Goal: Task Accomplishment & Management: Manage account settings

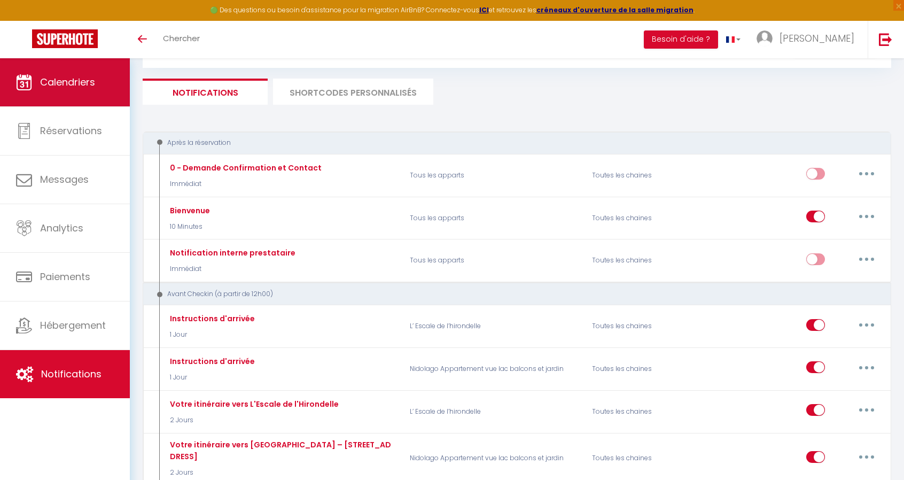
click at [55, 88] on span "Calendriers" at bounding box center [67, 81] width 55 height 13
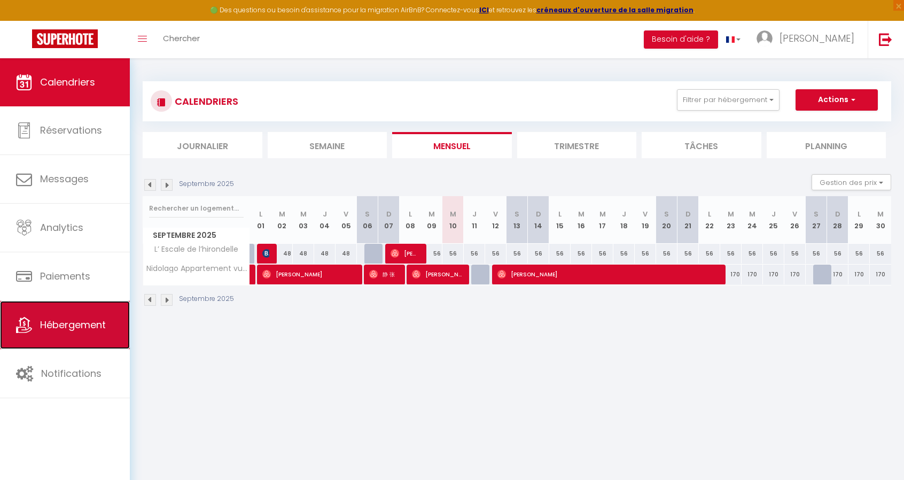
click at [67, 322] on span "Hébergement" at bounding box center [73, 324] width 66 height 13
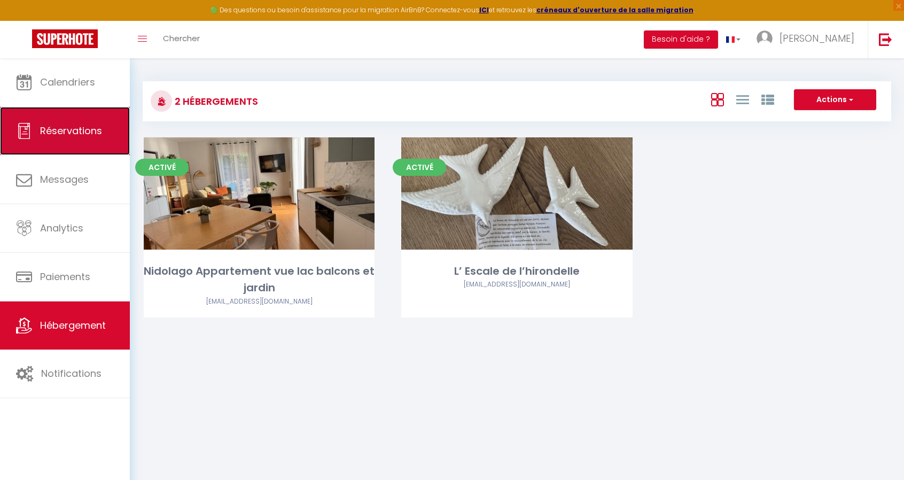
click at [71, 124] on span "Réservations" at bounding box center [71, 130] width 62 height 13
select select "not_cancelled"
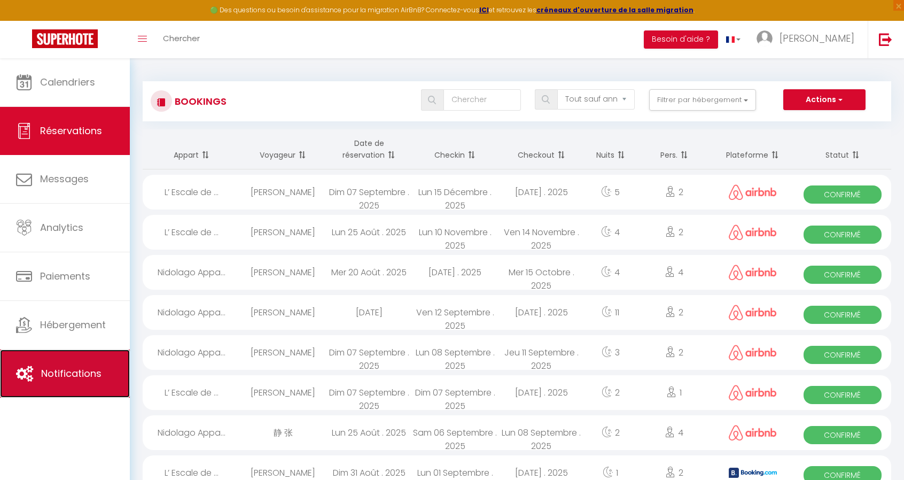
click at [77, 379] on span "Notifications" at bounding box center [71, 373] width 60 height 13
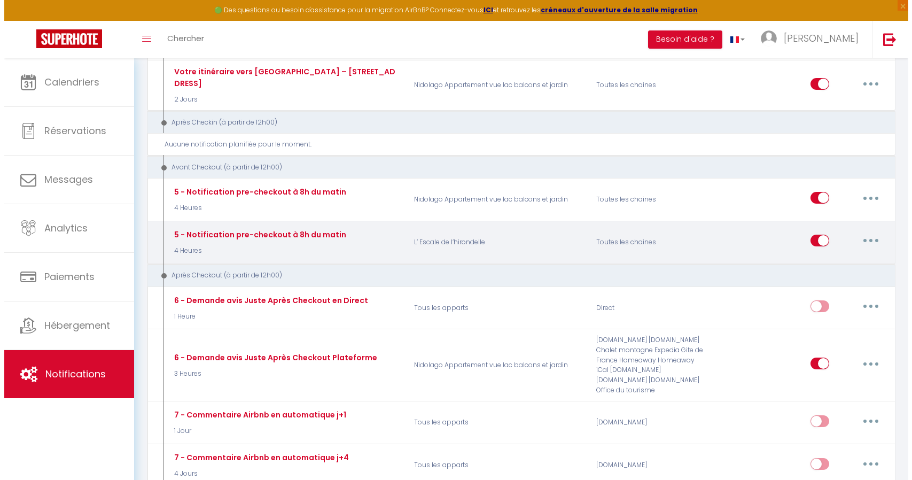
scroll to position [428, 0]
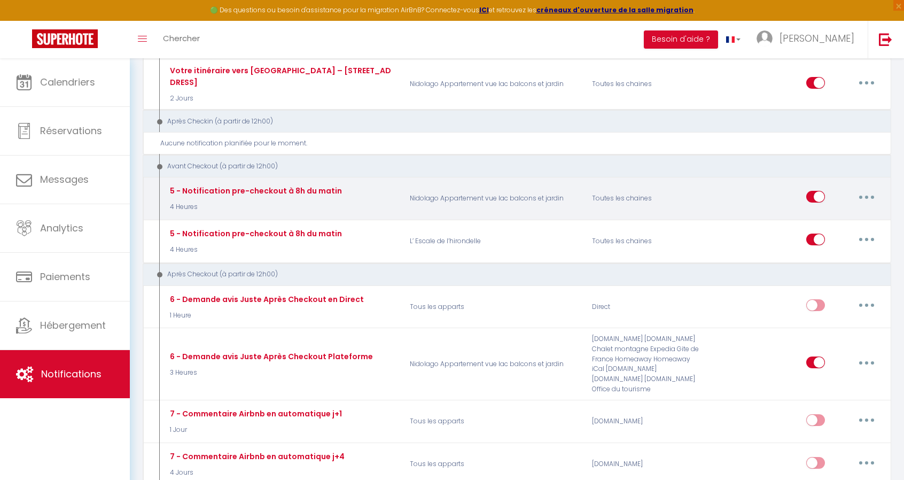
click at [870, 188] on button "button" at bounding box center [867, 196] width 30 height 17
click at [825, 212] on link "Editer" at bounding box center [839, 221] width 79 height 18
type input "5 - Notification pre-checkout à 8h du matin"
select select "4"
select select "4 Heures"
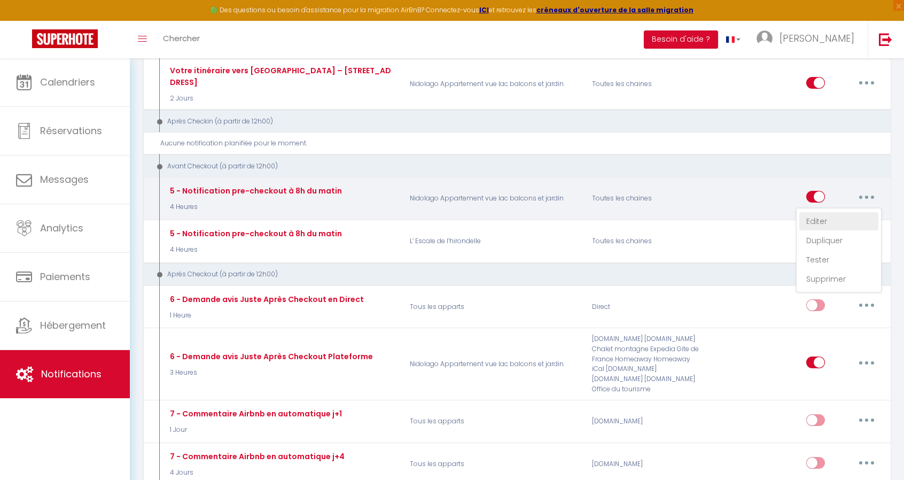
select select "if_booking_is_paid"
checkbox input "true"
checkbox input "false"
radio input "true"
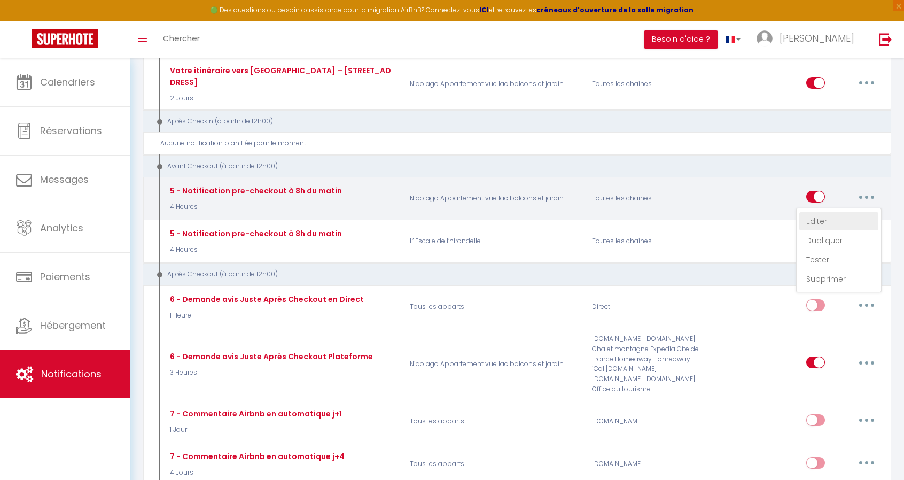
type input "Procédure pour votre départ - [RENTAL:NAME] - [GUEST:FIRST_NAME] [GUEST:NAME]"
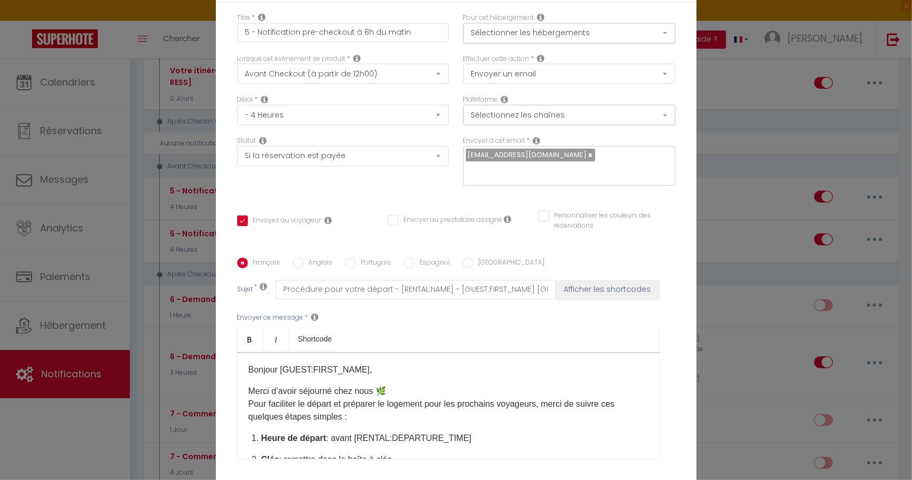
click at [706, 187] on div "Modifier la notification × Titre * 5 - Notification pre-checkout à 8h du matin …" at bounding box center [456, 240] width 912 height 480
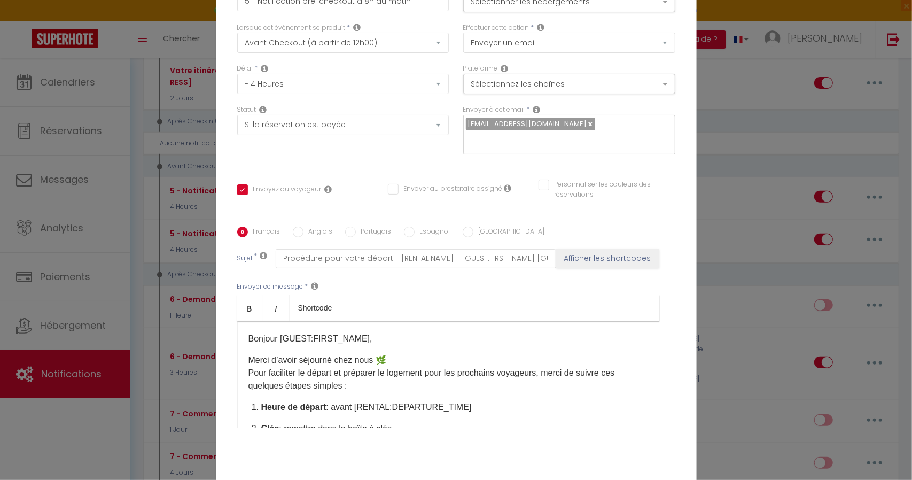
scroll to position [84, 0]
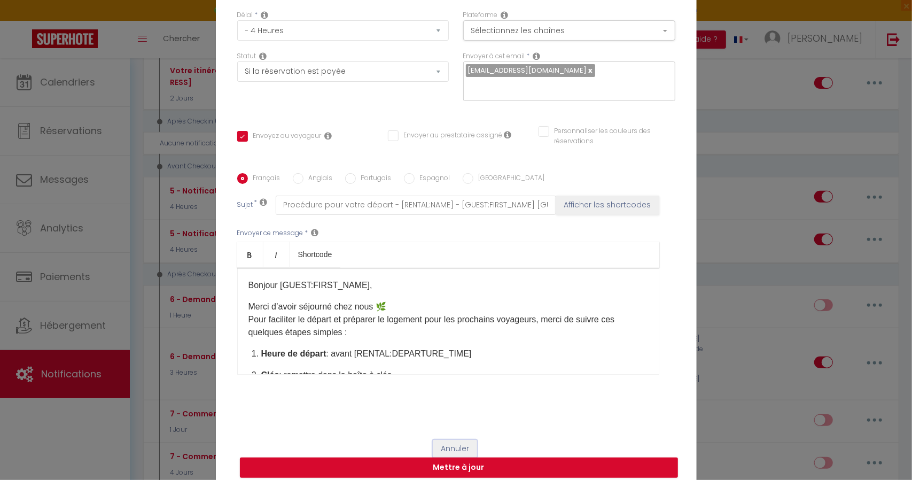
click at [444, 440] on button "Annuler" at bounding box center [455, 449] width 44 height 18
type input "5 - Notification pre-checkout à 8h du matin"
checkbox input "true"
checkbox input "false"
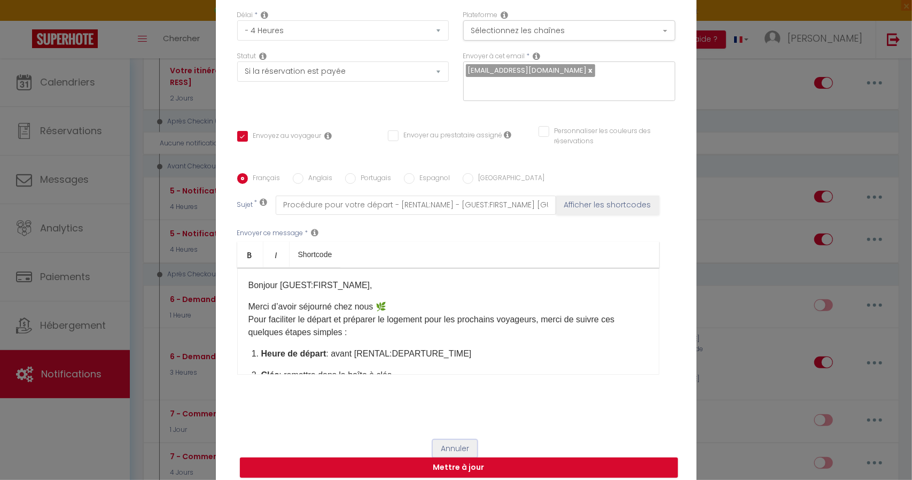
radio input "true"
type input "Procédure pour votre départ - [RENTAL:NAME] - [GUEST:FIRST_NAME] [GUEST:NAME]"
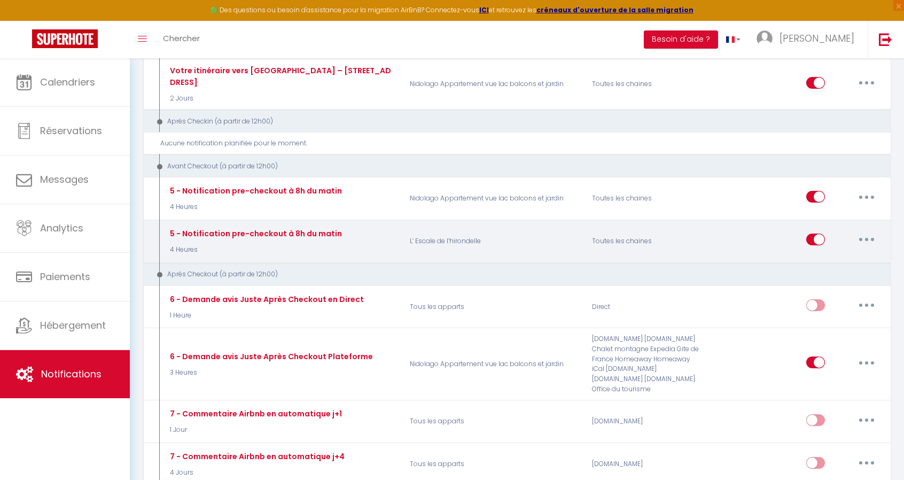
click at [873, 231] on button "button" at bounding box center [867, 239] width 30 height 17
click at [841, 255] on link "Editer" at bounding box center [839, 264] width 79 height 18
checkbox input "true"
checkbox input "false"
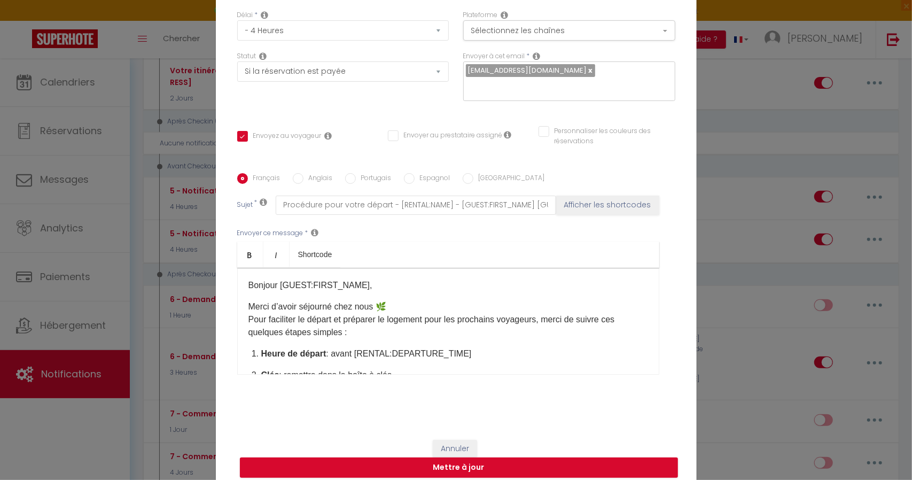
click at [587, 75] on link at bounding box center [590, 70] width 6 height 10
checkbox input "true"
checkbox input "false"
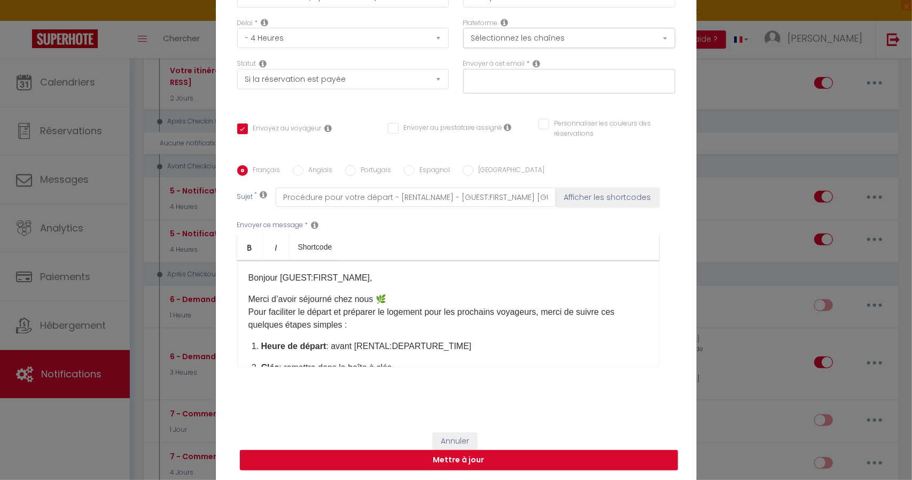
click at [559, 76] on input "text" at bounding box center [567, 79] width 202 height 14
type input "C"
checkbox input "true"
checkbox input "false"
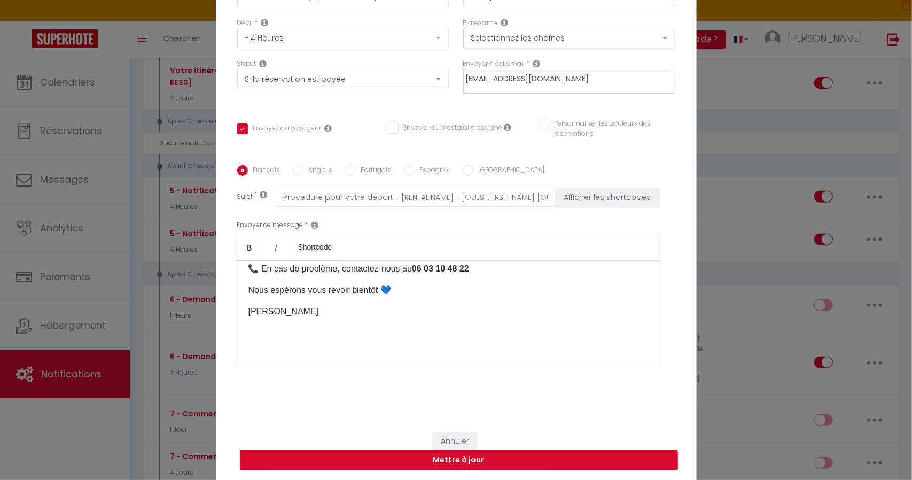
scroll to position [234, 0]
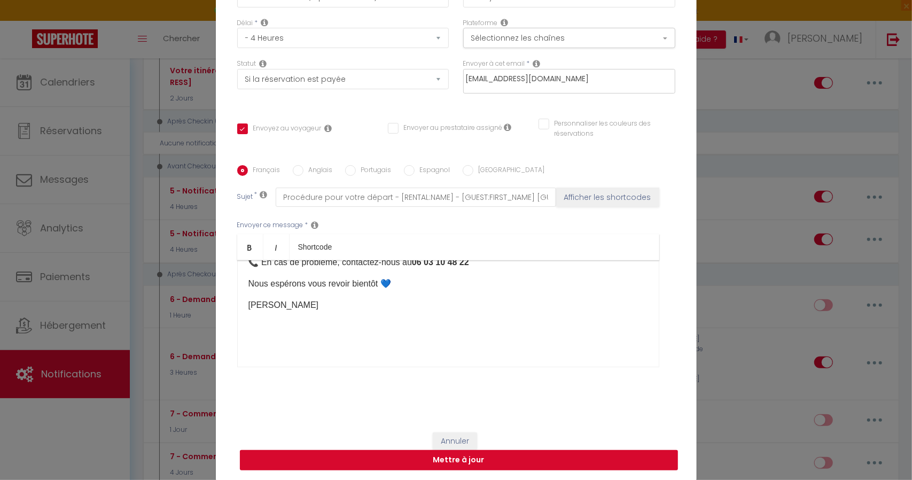
type input "[EMAIL_ADDRESS][DOMAIN_NAME]"
checkbox input "true"
checkbox input "false"
click at [448, 459] on button "Mettre à jour" at bounding box center [459, 460] width 438 height 20
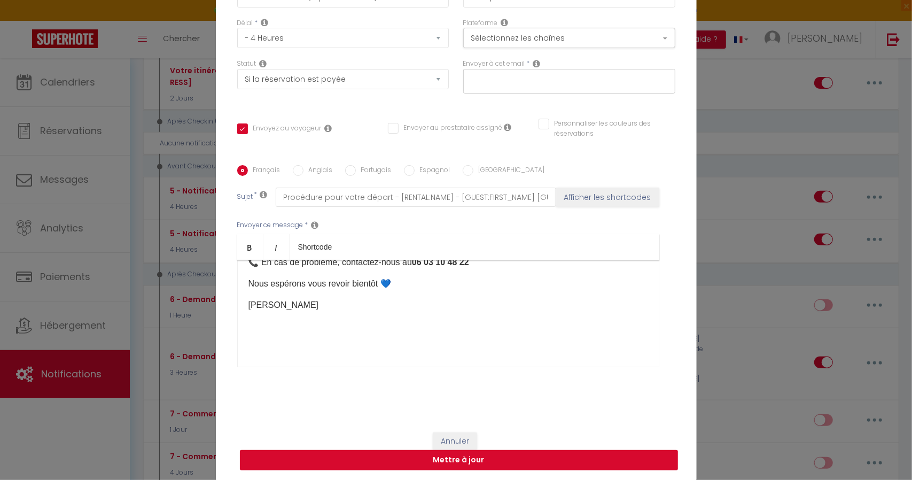
checkbox input "true"
checkbox input "false"
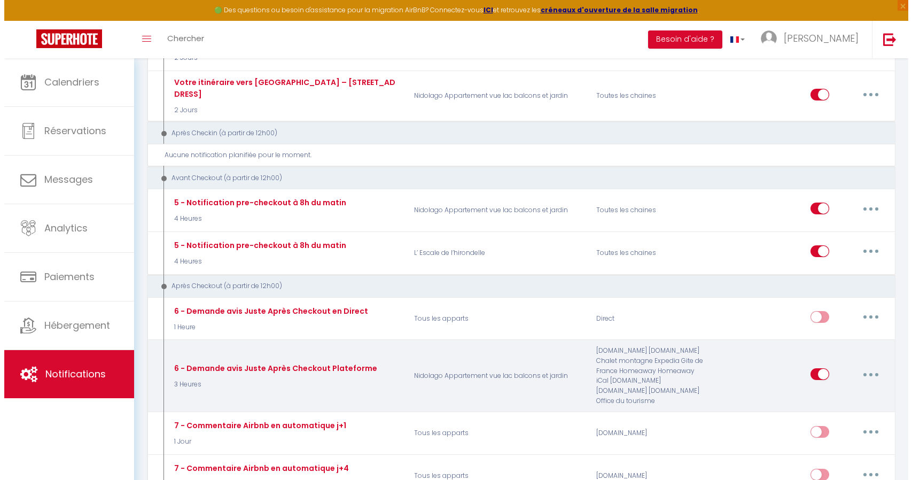
scroll to position [481, 0]
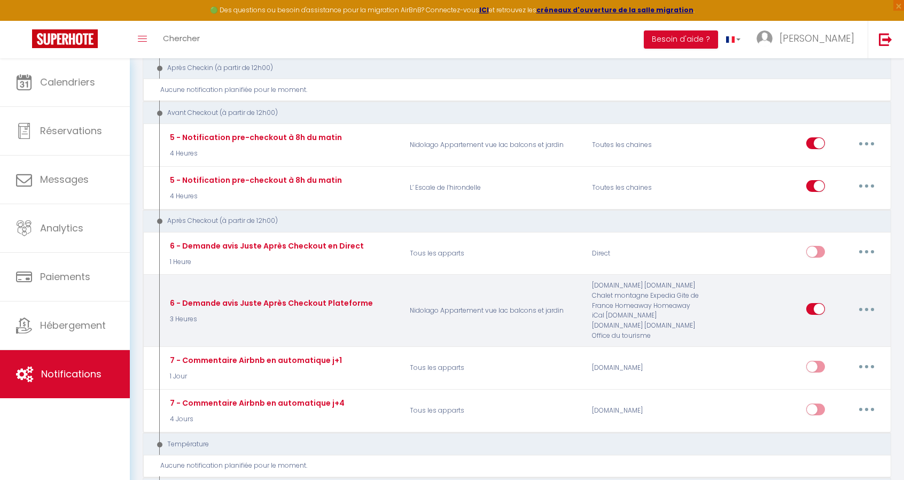
click at [873, 300] on button "button" at bounding box center [867, 308] width 30 height 17
click at [833, 324] on link "Editer" at bounding box center [839, 333] width 79 height 18
type input "6 - Demande avis Juste Après Checkout Plateforme"
select select "5"
select select "3 Heures"
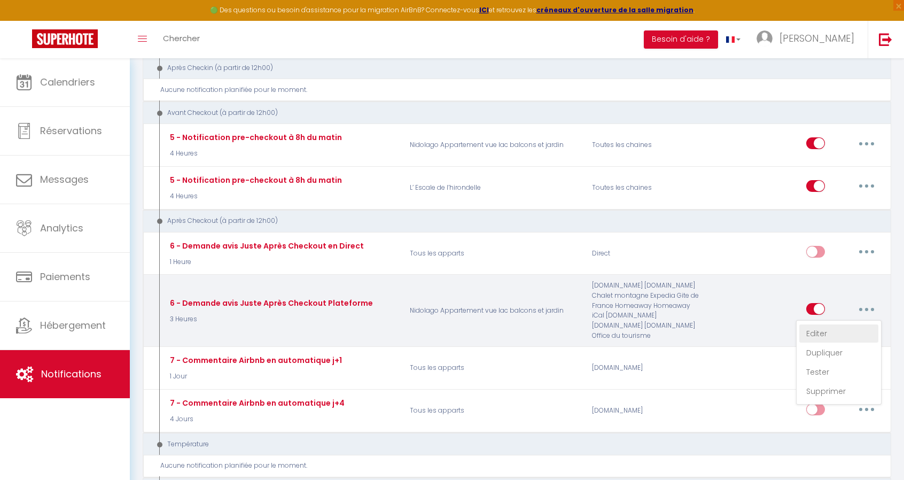
select select "if_booking_is_paid"
checkbox input "true"
checkbox input "false"
radio input "true"
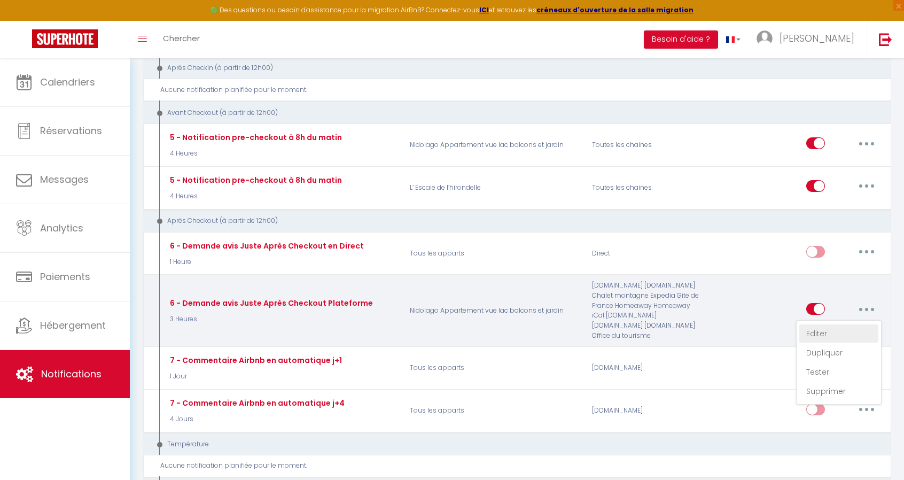
type input "[GUEST:FIRST_NAME], voici un cadeau pour vous avant de quitter [RENTAL:CITY]"
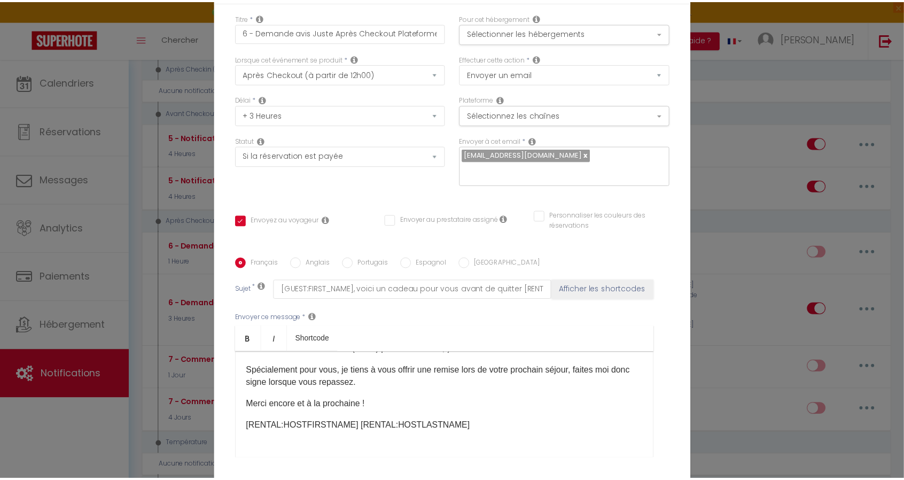
scroll to position [135, 0]
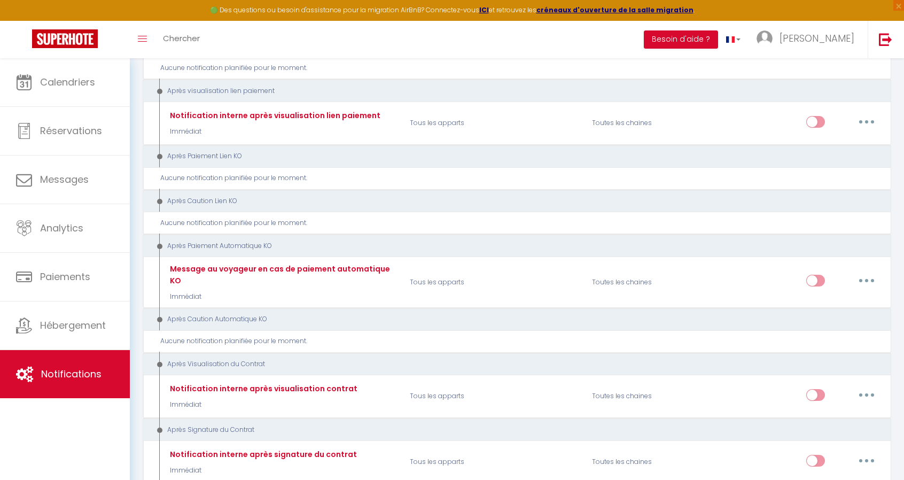
scroll to position [1069, 0]
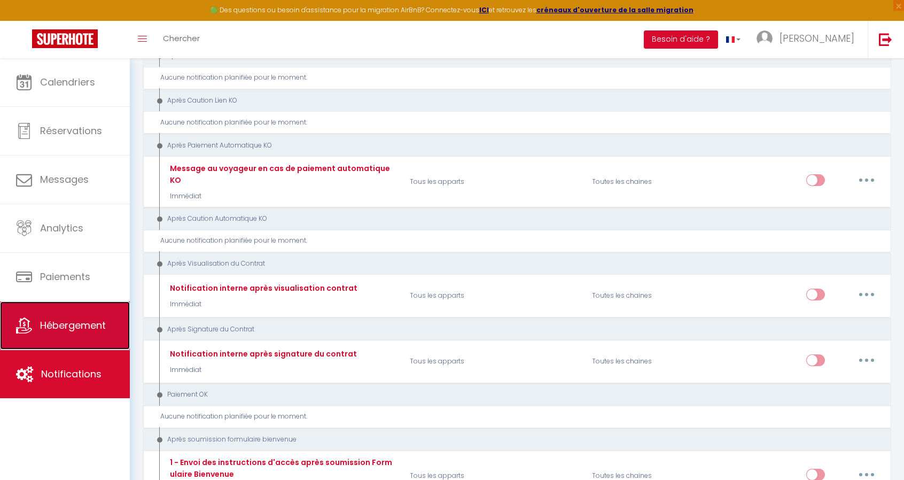
click at [86, 330] on span "Hébergement" at bounding box center [73, 325] width 66 height 13
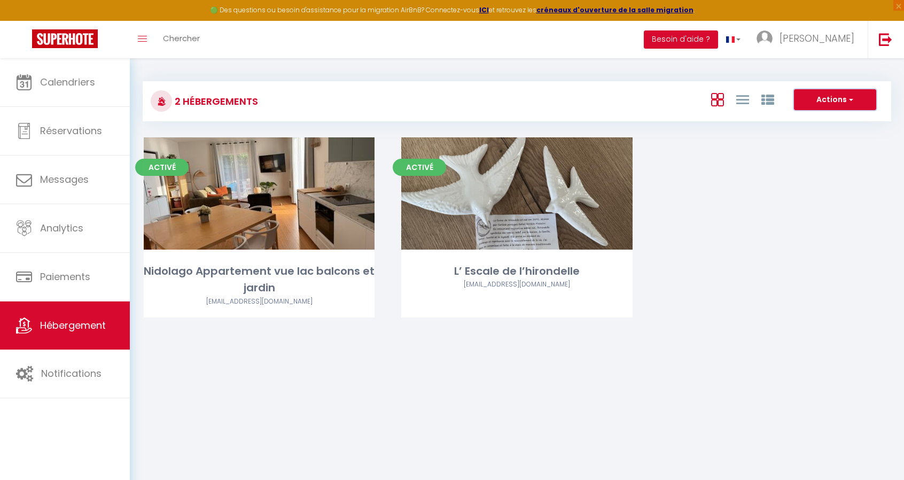
click at [811, 99] on button "Actions" at bounding box center [835, 99] width 82 height 21
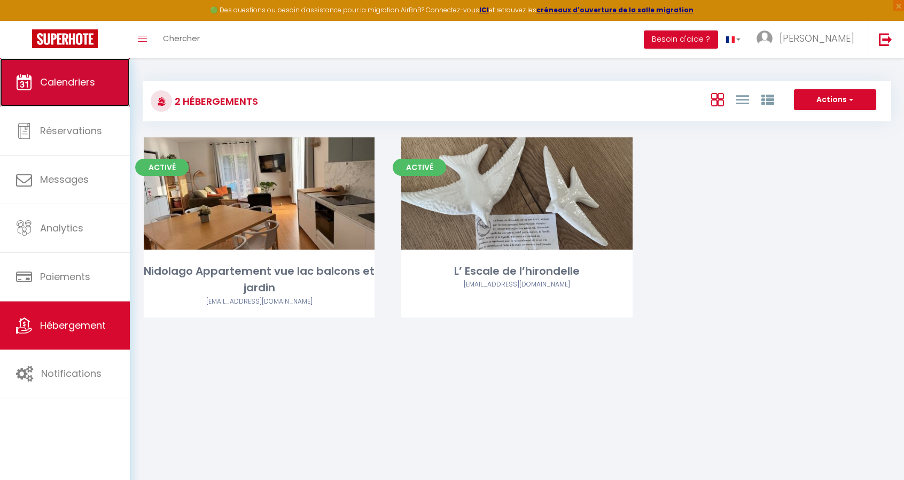
click at [82, 90] on link "Calendriers" at bounding box center [65, 82] width 130 height 48
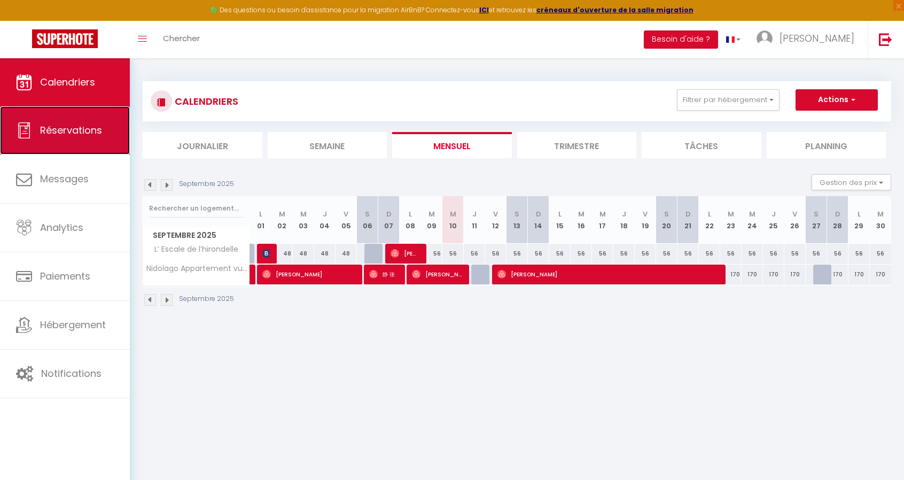
click at [69, 129] on span "Réservations" at bounding box center [71, 129] width 62 height 13
select select "not_cancelled"
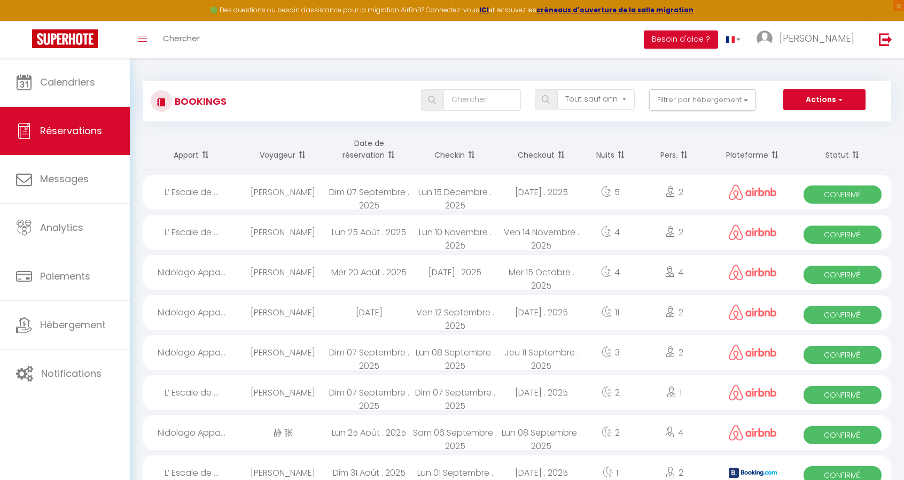
click at [451, 157] on th "Checkin" at bounding box center [455, 149] width 86 height 40
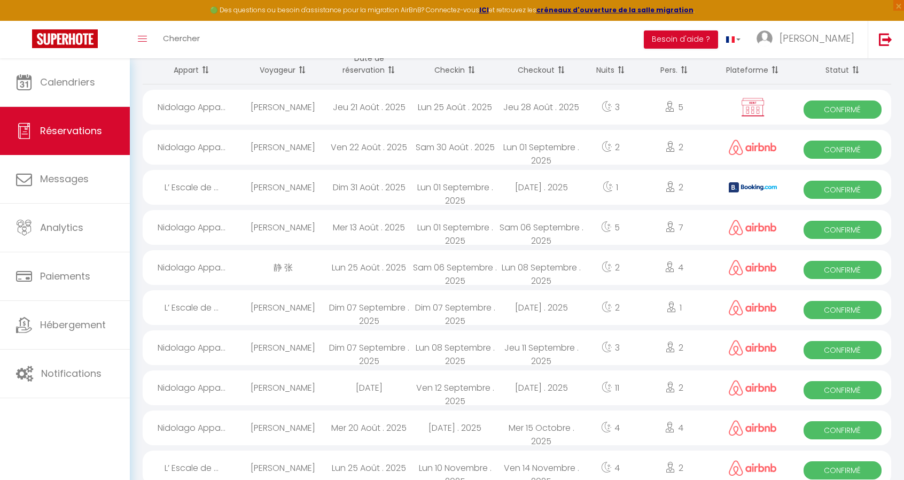
scroll to position [107, 0]
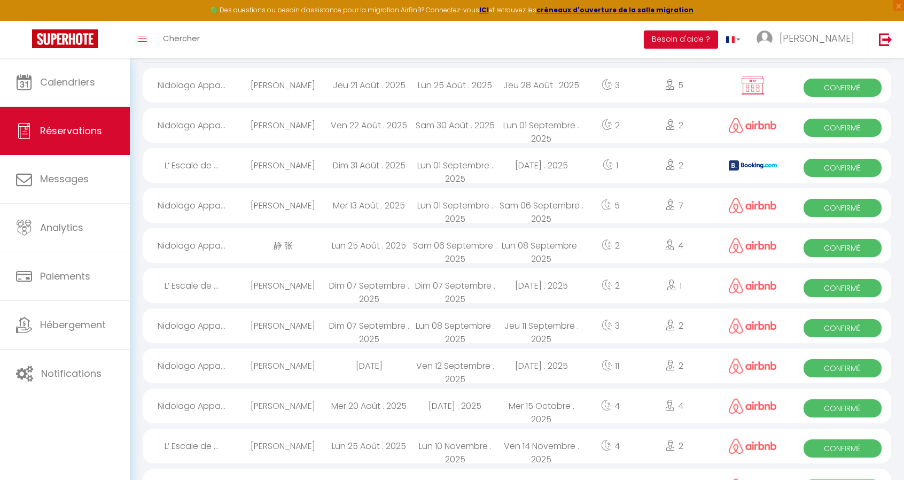
click at [289, 368] on div "[PERSON_NAME]" at bounding box center [283, 366] width 86 height 35
select select "OK"
select select "0"
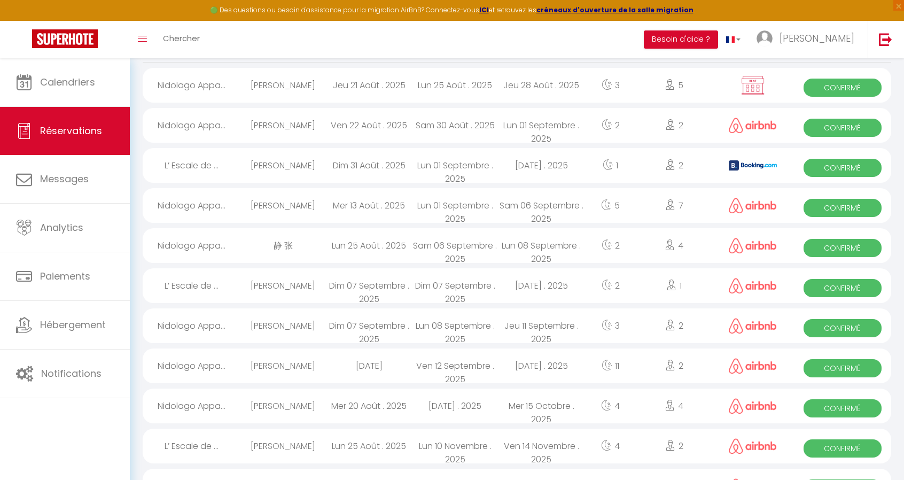
select select "1"
select select
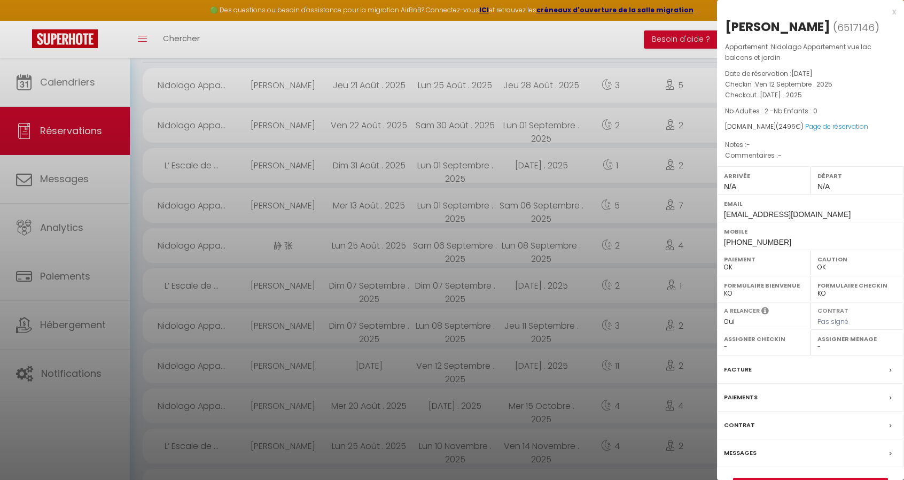
click at [62, 234] on div at bounding box center [452, 240] width 904 height 480
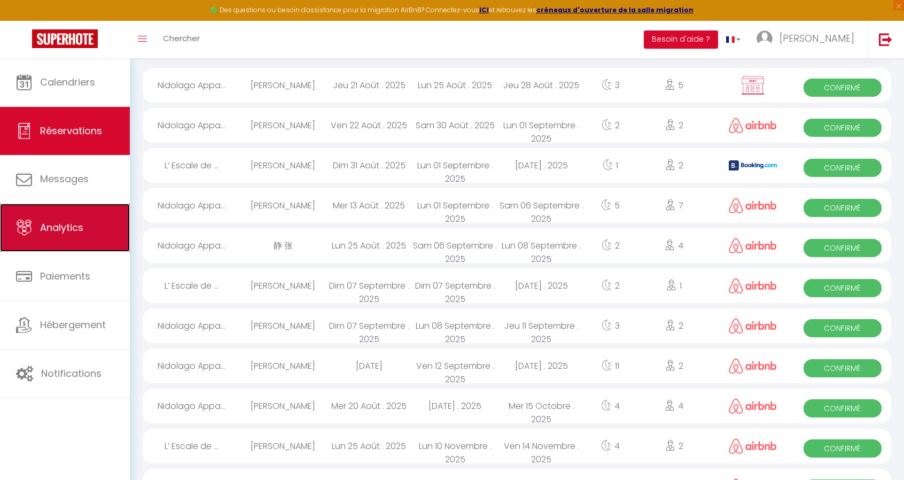
click at [58, 231] on span "Analytics" at bounding box center [61, 227] width 43 height 13
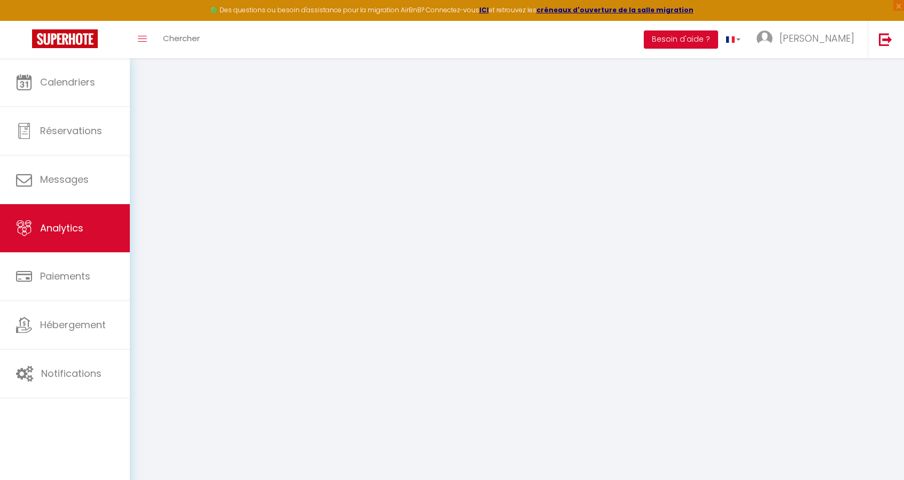
select select "2025"
select select "9"
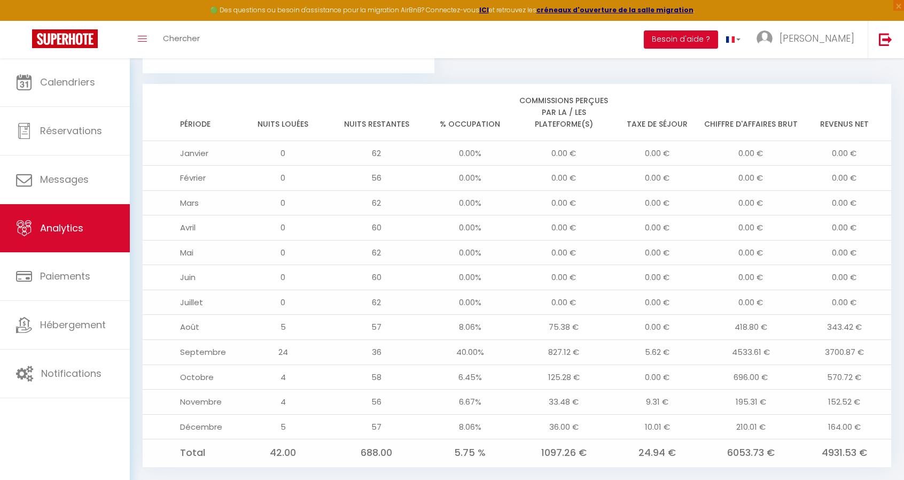
scroll to position [849, 0]
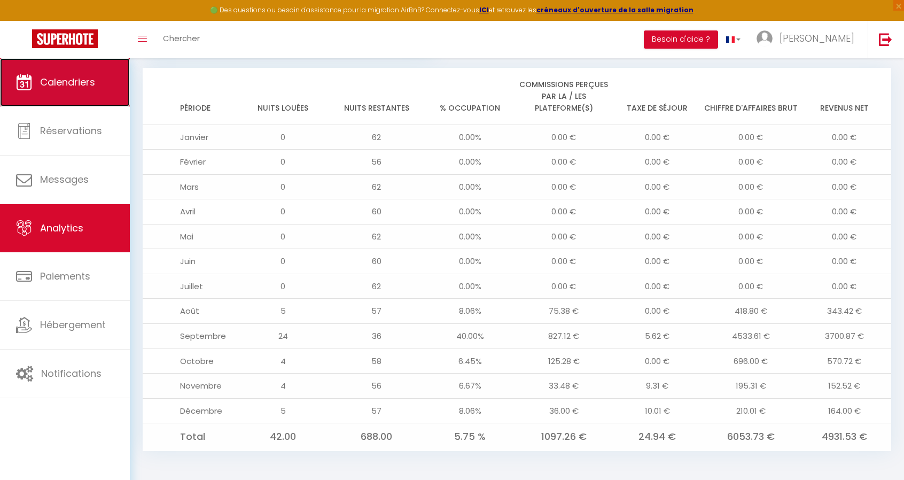
click at [74, 95] on link "Calendriers" at bounding box center [65, 82] width 130 height 48
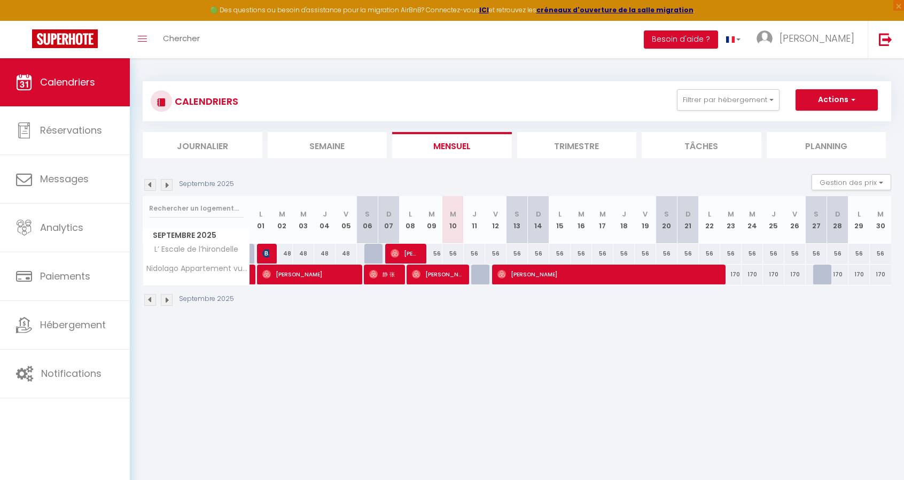
click at [167, 301] on img at bounding box center [167, 300] width 12 height 12
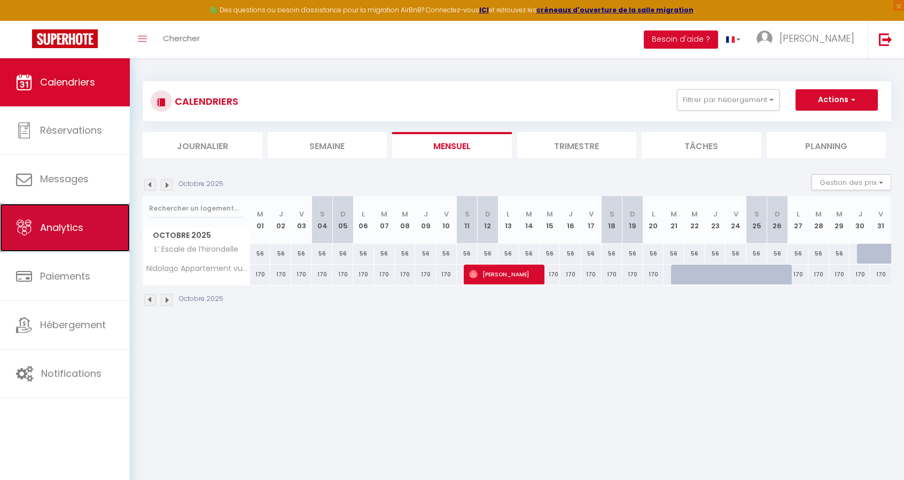
click at [82, 223] on span "Analytics" at bounding box center [61, 227] width 43 height 13
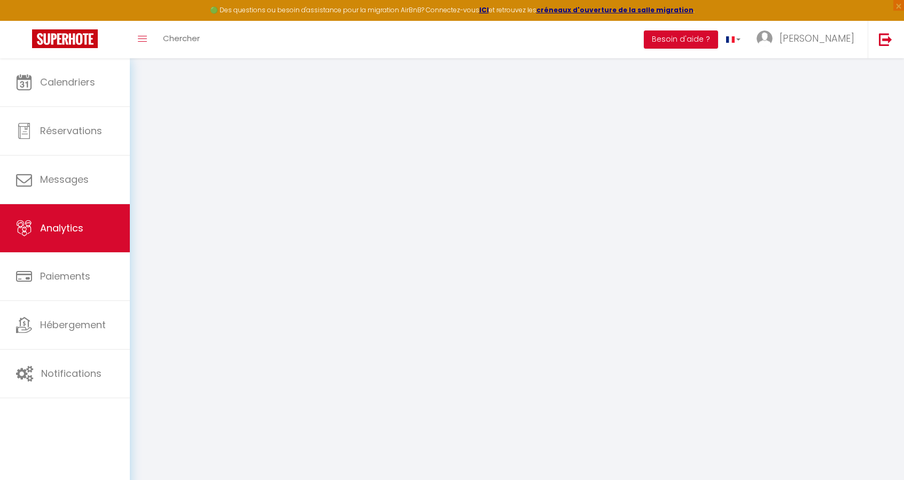
select select "2025"
select select "9"
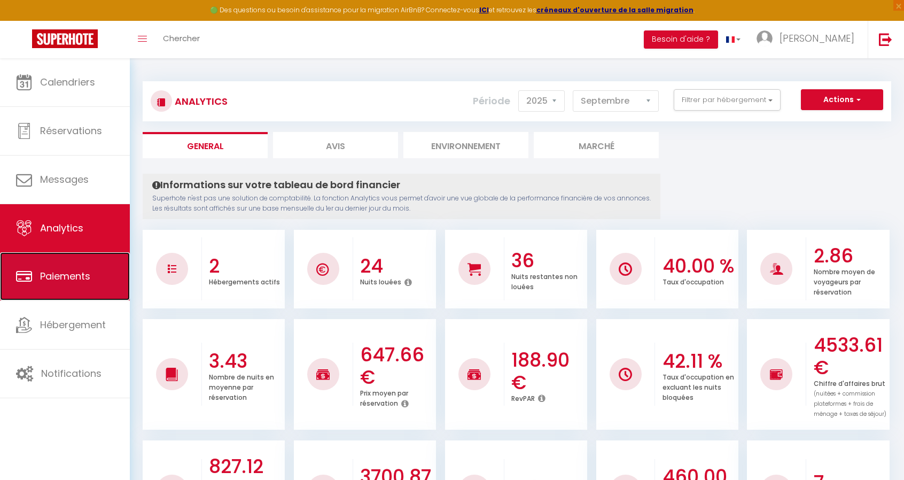
click at [77, 271] on span "Paiements" at bounding box center [65, 275] width 50 height 13
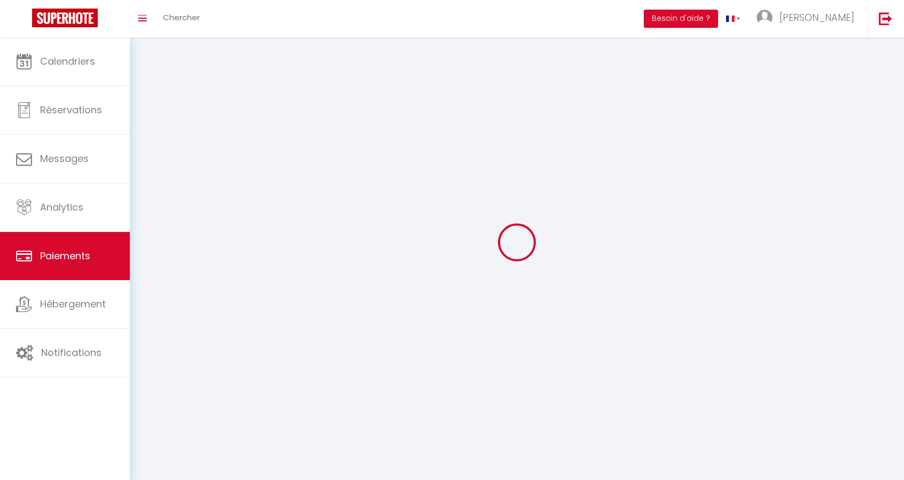
select select "2"
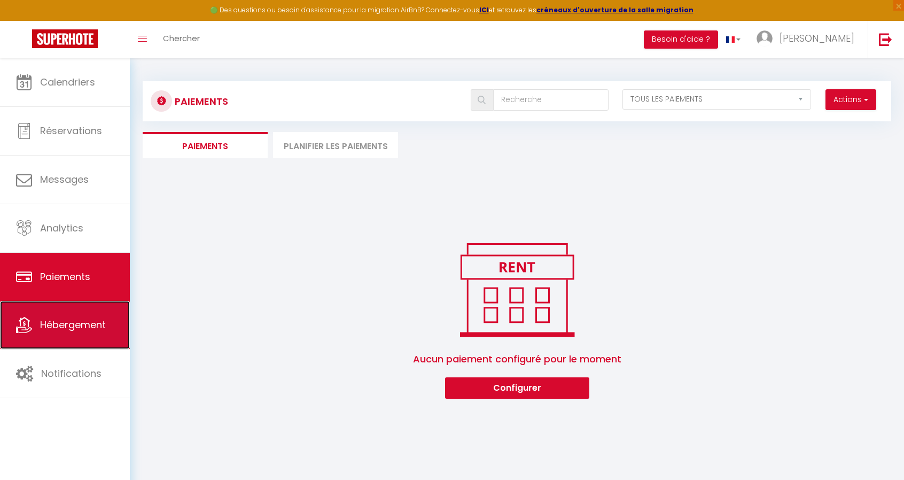
click at [56, 320] on span "Hébergement" at bounding box center [73, 324] width 66 height 13
